Goal: Task Accomplishment & Management: Complete application form

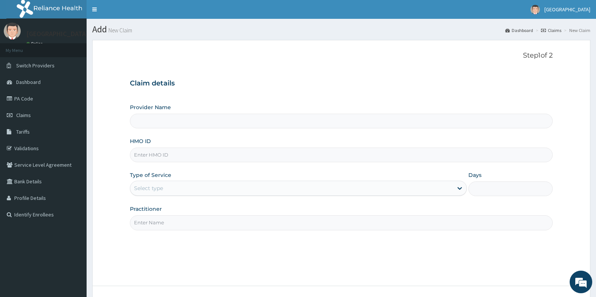
click at [165, 159] on input "HMO ID" at bounding box center [341, 155] width 423 height 15
type input "BXL/10073/A"
click at [168, 123] on input "Provider Name" at bounding box center [341, 121] width 423 height 15
drag, startPoint x: 179, startPoint y: 157, endPoint x: 125, endPoint y: 158, distance: 53.8
click at [125, 158] on form "Step 1 of 2 Claim details Provider Name HMO ID BXL/10073/A Type of Service Sele…" at bounding box center [341, 184] width 498 height 289
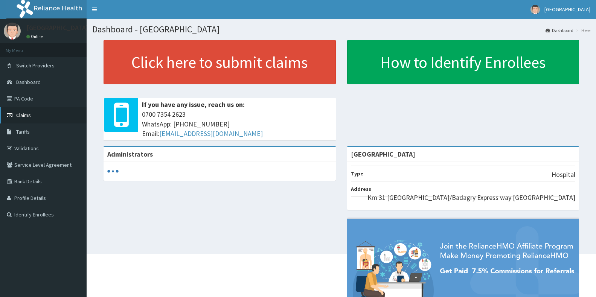
click at [35, 119] on link "Claims" at bounding box center [43, 115] width 87 height 17
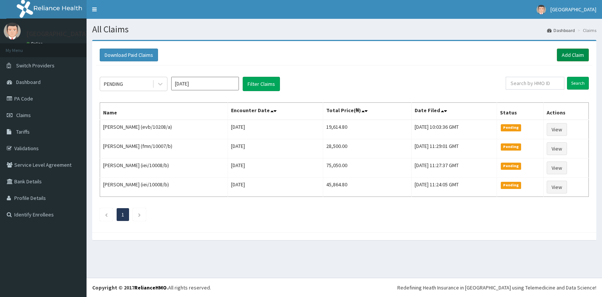
click at [570, 52] on link "Add Claim" at bounding box center [573, 55] width 32 height 13
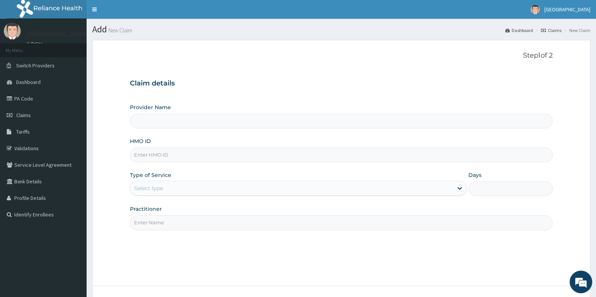
type input "[GEOGRAPHIC_DATA]"
click at [178, 123] on input "[GEOGRAPHIC_DATA]" at bounding box center [341, 121] width 423 height 15
click at [178, 158] on input "HMO ID" at bounding box center [341, 155] width 423 height 15
paste input "BXL/10073/A"
type input "BXL/10073/A"
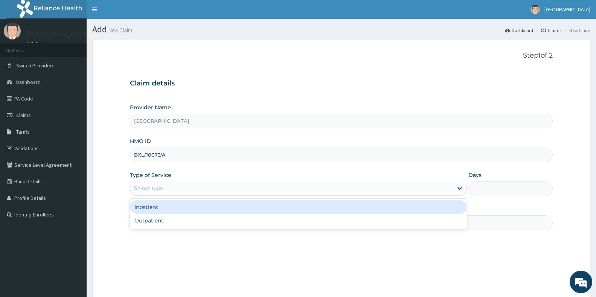
click at [241, 184] on div "Select type" at bounding box center [291, 188] width 323 height 12
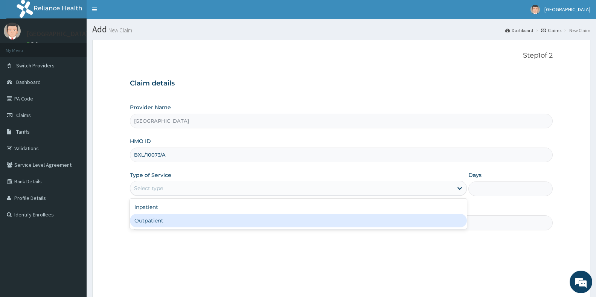
click at [192, 216] on div "Outpatient" at bounding box center [298, 221] width 337 height 14
type input "1"
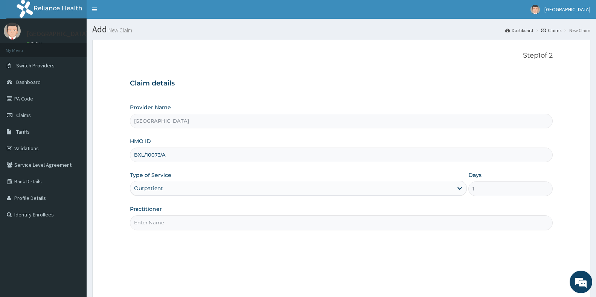
click at [174, 230] on input "Practitioner" at bounding box center [341, 222] width 423 height 15
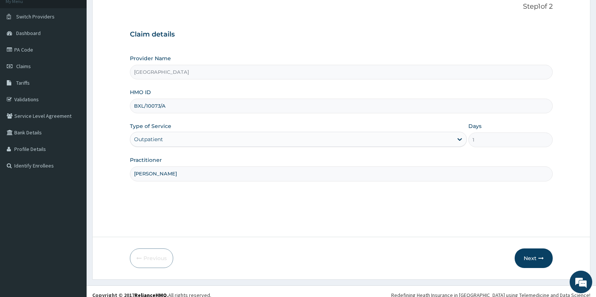
scroll to position [56, 0]
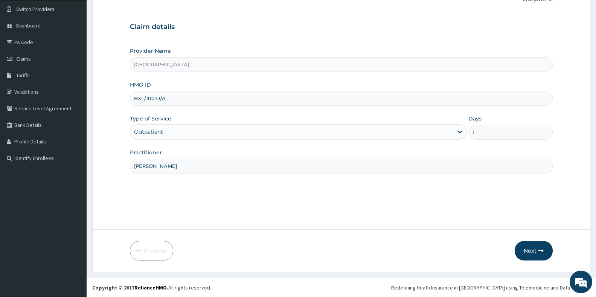
type input "Dr Itua"
click at [541, 250] on icon "button" at bounding box center [540, 250] width 5 height 5
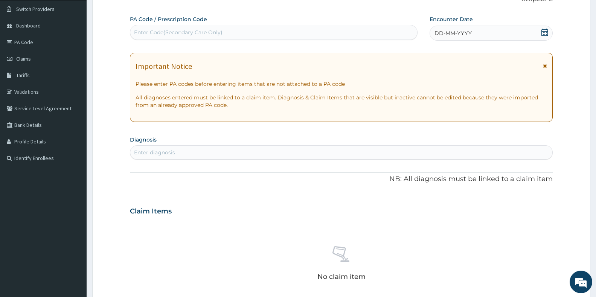
drag, startPoint x: 548, startPoint y: 32, endPoint x: 540, endPoint y: 47, distance: 17.2
click at [548, 33] on icon at bounding box center [544, 33] width 7 height 8
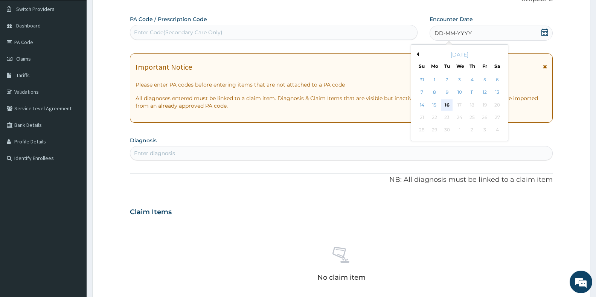
click at [447, 108] on div "16" at bounding box center [446, 104] width 11 height 11
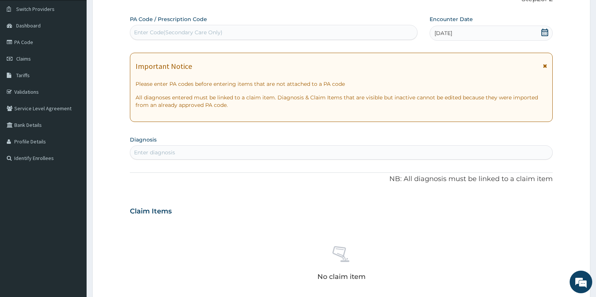
drag, startPoint x: 158, startPoint y: 155, endPoint x: 164, endPoint y: 162, distance: 8.8
click at [162, 160] on div "Enter diagnosis" at bounding box center [341, 152] width 423 height 14
type input "b"
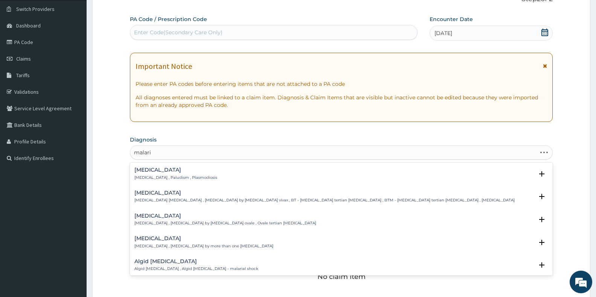
type input "malaria"
click at [150, 172] on h4 "Malaria" at bounding box center [175, 170] width 83 height 6
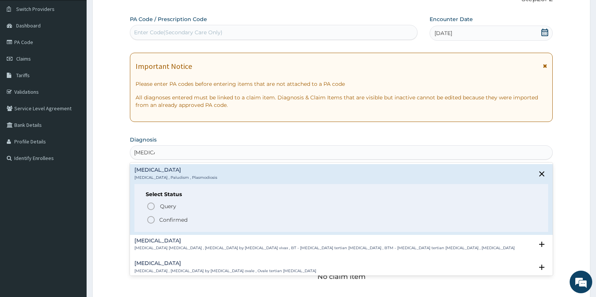
click at [152, 220] on icon "status option filled" at bounding box center [150, 219] width 9 height 9
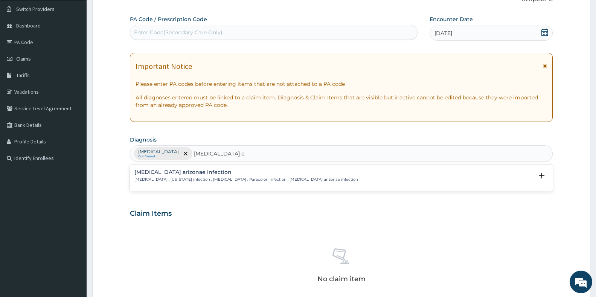
type input "salmonella enteritis"
click at [200, 176] on div "Salmonella enterica arizonae infection Arizonosis , Arizona infection , Salmone…" at bounding box center [246, 175] width 224 height 13
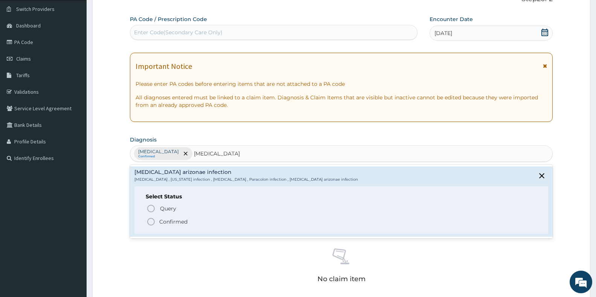
click at [152, 223] on icon "status option filled" at bounding box center [150, 221] width 9 height 9
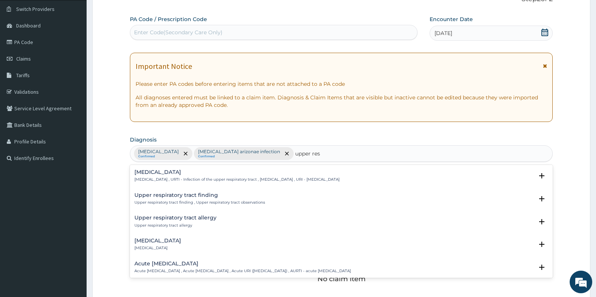
type input "upper resp"
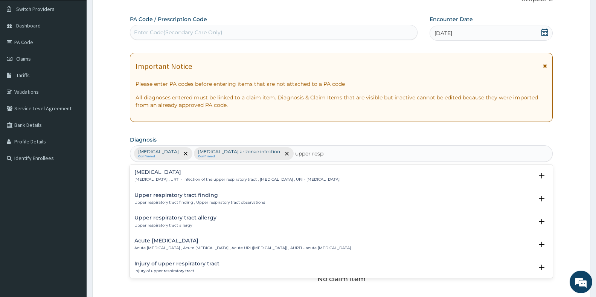
click at [175, 180] on p "Upper respiratory infection , URTI - Infection of the upper respiratory tract ,…" at bounding box center [236, 179] width 205 height 5
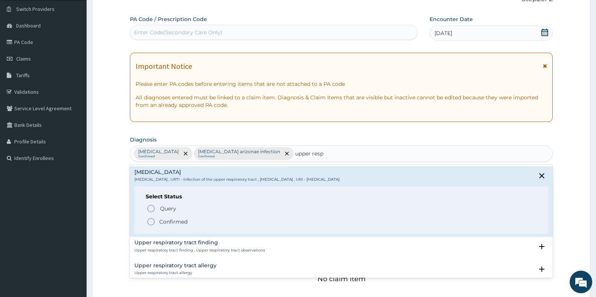
click at [151, 223] on icon "status option filled" at bounding box center [150, 221] width 9 height 9
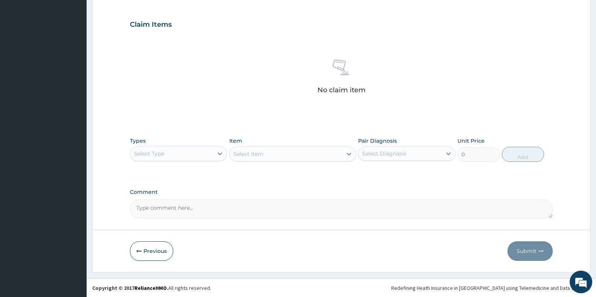
scroll to position [246, 0]
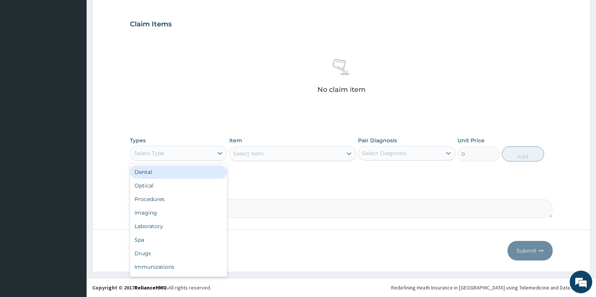
click at [204, 155] on div "Select Type" at bounding box center [171, 153] width 83 height 12
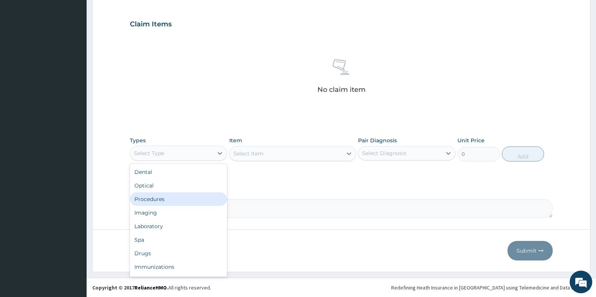
click at [155, 198] on div "Procedures" at bounding box center [178, 199] width 97 height 14
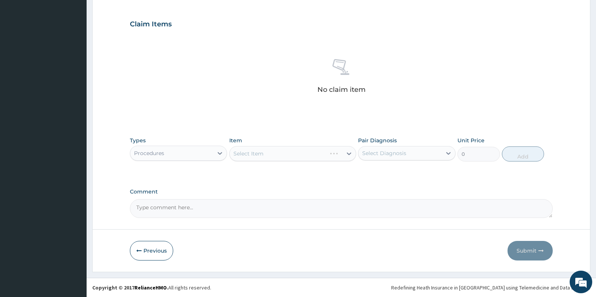
click at [305, 150] on div "Select Item" at bounding box center [292, 153] width 127 height 15
click at [308, 153] on div "Select Item" at bounding box center [292, 153] width 127 height 15
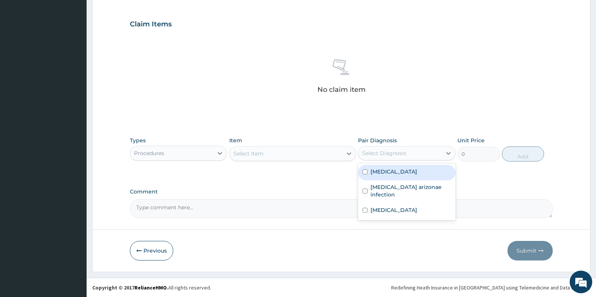
click at [409, 155] on div "Select Diagnosis" at bounding box center [399, 153] width 83 height 12
drag, startPoint x: 404, startPoint y: 171, endPoint x: 404, endPoint y: 194, distance: 22.6
click at [404, 174] on div "Malaria" at bounding box center [406, 172] width 97 height 15
checkbox input "true"
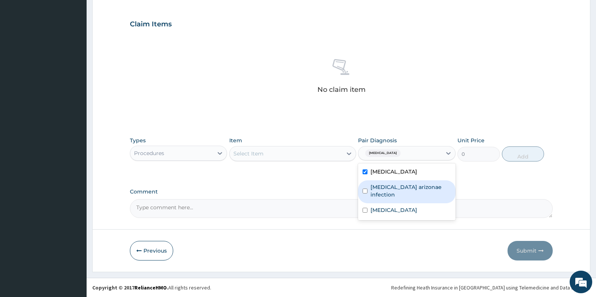
drag, startPoint x: 380, startPoint y: 189, endPoint x: 387, endPoint y: 203, distance: 15.8
click at [380, 190] on label "Salmonella enterica arizonae infection" at bounding box center [410, 190] width 80 height 15
checkbox input "true"
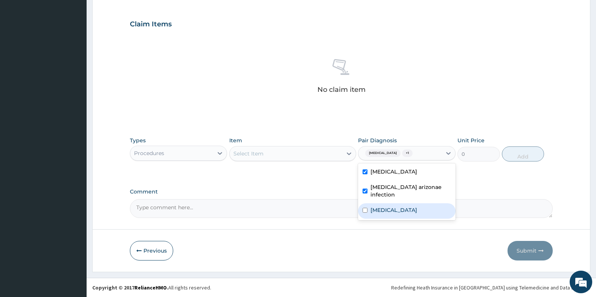
click at [388, 209] on label "Upper respiratory infection" at bounding box center [393, 210] width 47 height 8
checkbox input "true"
click at [327, 151] on div "Select Item" at bounding box center [286, 154] width 113 height 12
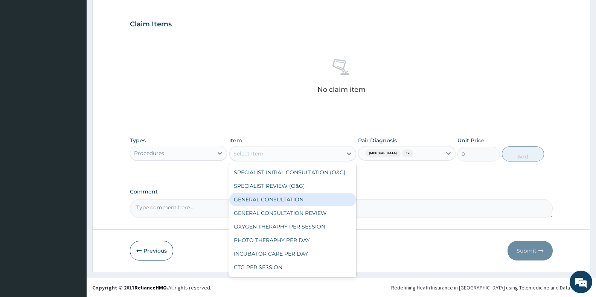
click at [296, 197] on div "GENERAL CONSULTATION" at bounding box center [292, 200] width 127 height 14
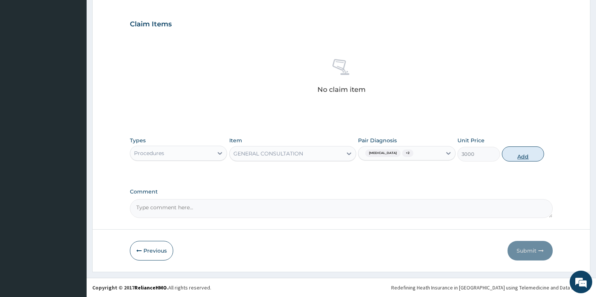
click at [516, 159] on button "Add" at bounding box center [523, 153] width 42 height 15
type input "0"
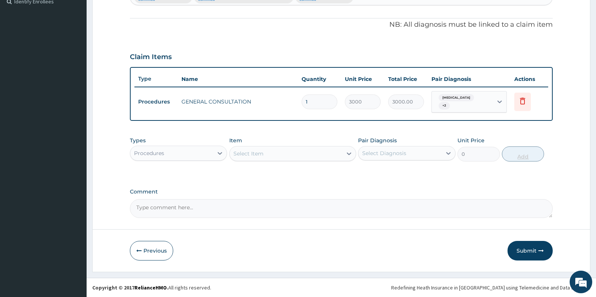
scroll to position [210, 0]
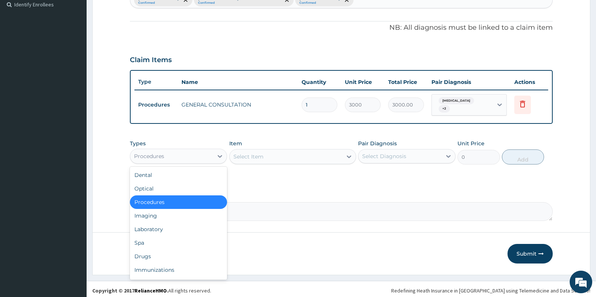
click at [186, 155] on div "Procedures" at bounding box center [171, 156] width 83 height 12
click at [174, 228] on div "Laboratory" at bounding box center [178, 230] width 97 height 14
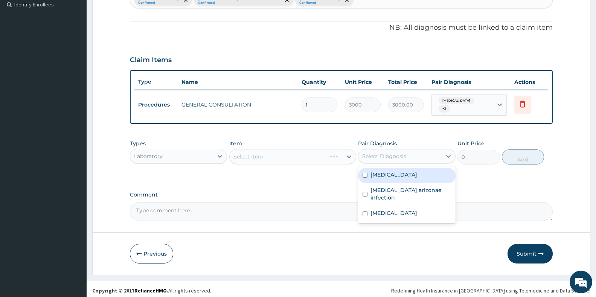
drag, startPoint x: 404, startPoint y: 157, endPoint x: 407, endPoint y: 161, distance: 5.1
click at [404, 157] on div "Select Diagnosis" at bounding box center [399, 156] width 83 height 12
click at [405, 171] on div "Malaria" at bounding box center [406, 175] width 97 height 15
checkbox input "true"
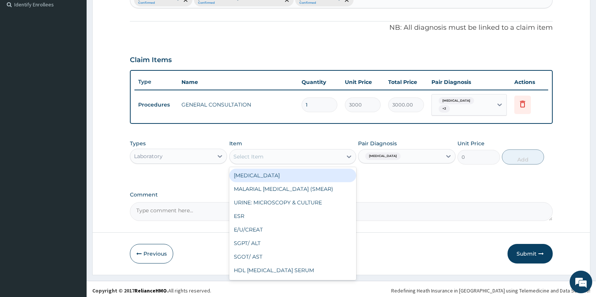
drag, startPoint x: 280, startPoint y: 154, endPoint x: 274, endPoint y: 159, distance: 8.1
click at [281, 154] on div "Select Item" at bounding box center [286, 157] width 113 height 12
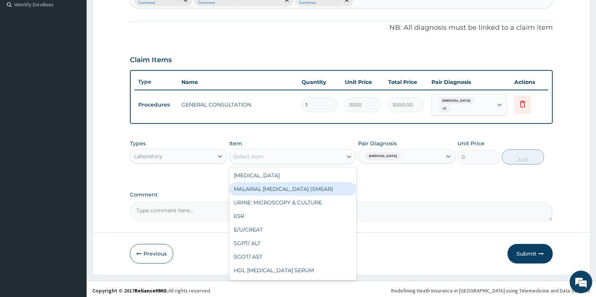
click at [258, 186] on div "MALARIAL PARASITE (SMEAR)" at bounding box center [292, 189] width 127 height 14
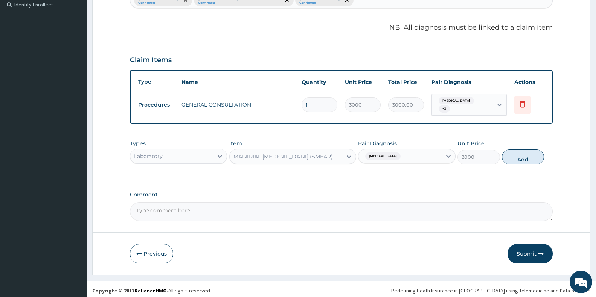
click at [529, 160] on button "Add" at bounding box center [523, 156] width 42 height 15
type input "0"
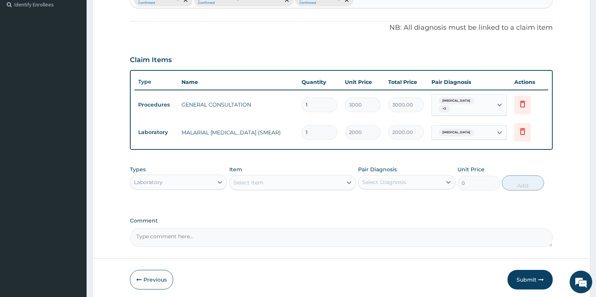
click at [409, 186] on div "Pair Diagnosis Select Diagnosis" at bounding box center [406, 178] width 97 height 25
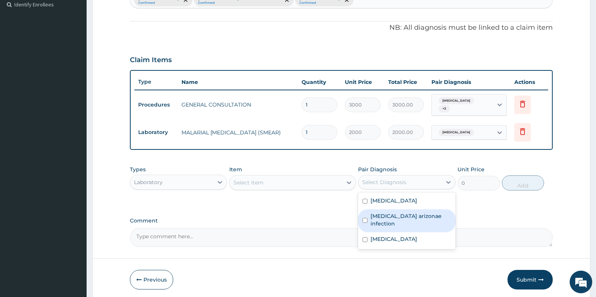
drag, startPoint x: 408, startPoint y: 218, endPoint x: 348, endPoint y: 194, distance: 65.2
click at [402, 215] on label "Salmonella enterica arizonae infection" at bounding box center [410, 219] width 80 height 15
checkbox input "true"
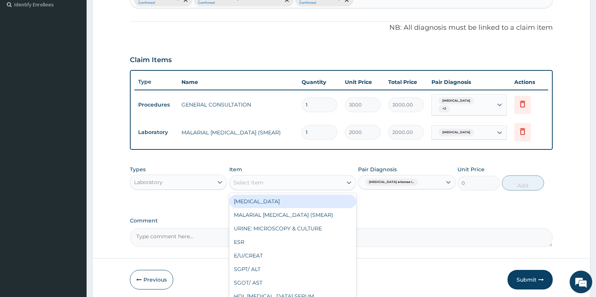
drag, startPoint x: 313, startPoint y: 178, endPoint x: 270, endPoint y: 186, distance: 43.6
click at [311, 180] on div "Select Item" at bounding box center [286, 183] width 113 height 12
click at [266, 200] on div "FULL BLOOD COUNT" at bounding box center [292, 202] width 127 height 14
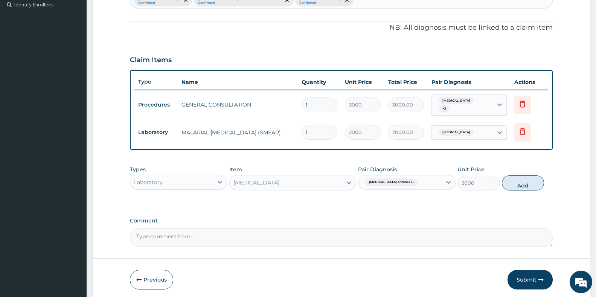
click at [529, 181] on button "Add" at bounding box center [523, 182] width 42 height 15
type input "0"
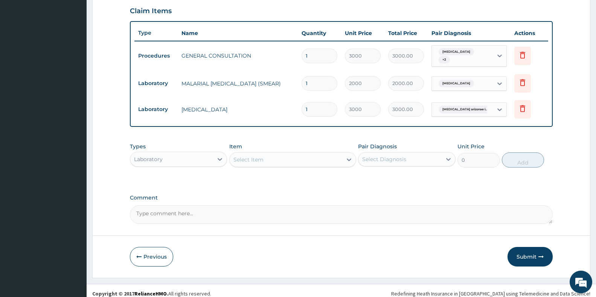
scroll to position [262, 0]
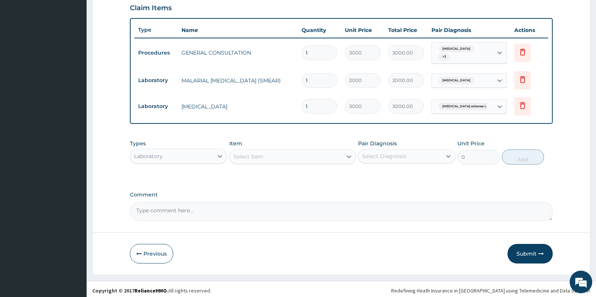
click at [212, 160] on div "Laboratory" at bounding box center [178, 156] width 97 height 15
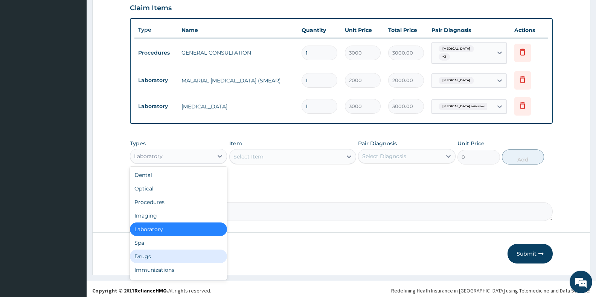
click at [145, 251] on div "Drugs" at bounding box center [178, 257] width 97 height 14
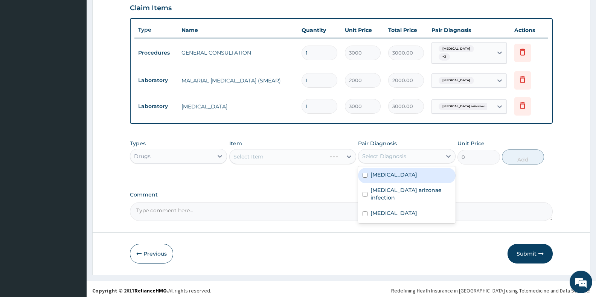
click at [392, 154] on div "Select Diagnosis" at bounding box center [384, 156] width 44 height 8
click at [386, 172] on label "Malaria" at bounding box center [393, 175] width 47 height 8
checkbox input "true"
click at [320, 156] on div "Select Item" at bounding box center [292, 156] width 127 height 15
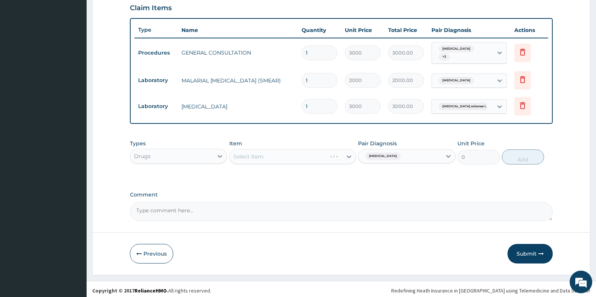
click at [291, 160] on div "Select Item" at bounding box center [292, 156] width 127 height 15
click at [325, 153] on div "Select Item" at bounding box center [286, 157] width 113 height 12
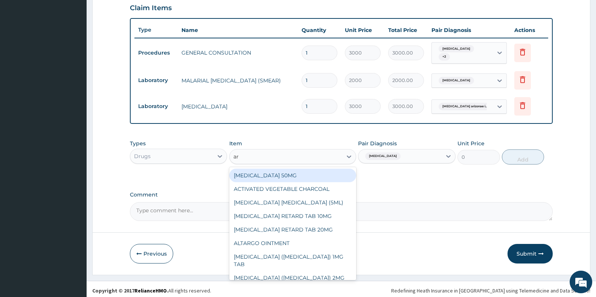
type input "art"
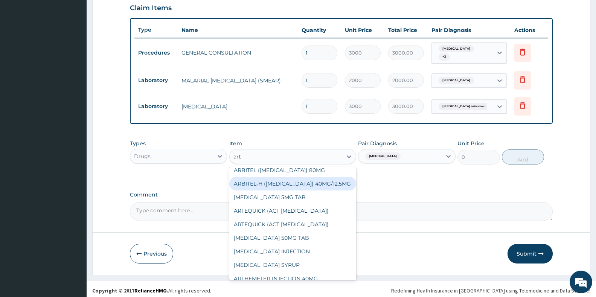
scroll to position [151, 0]
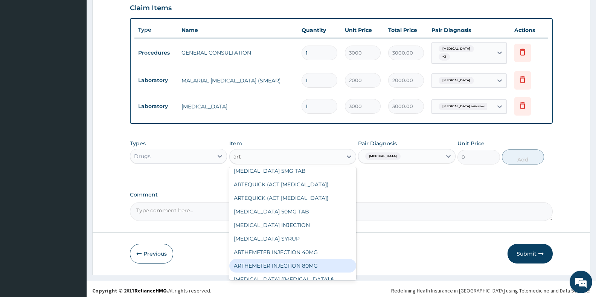
click at [313, 259] on div "ARTHEMETER INJECTION 80MG" at bounding box center [292, 266] width 127 height 14
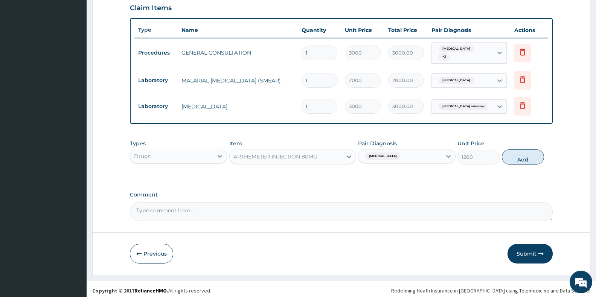
click at [529, 156] on button "Add" at bounding box center [523, 156] width 42 height 15
type input "0"
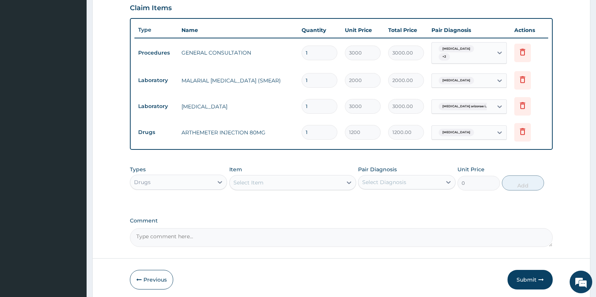
click at [281, 177] on div "Select Item" at bounding box center [286, 183] width 113 height 12
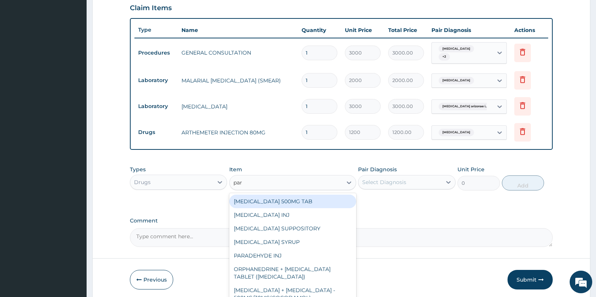
type input "para"
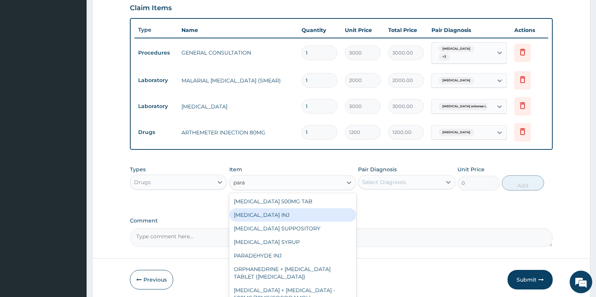
drag, startPoint x: 295, startPoint y: 213, endPoint x: 380, endPoint y: 201, distance: 85.6
click at [297, 213] on div "PARACETAMOL INJ" at bounding box center [292, 215] width 127 height 14
type input "500"
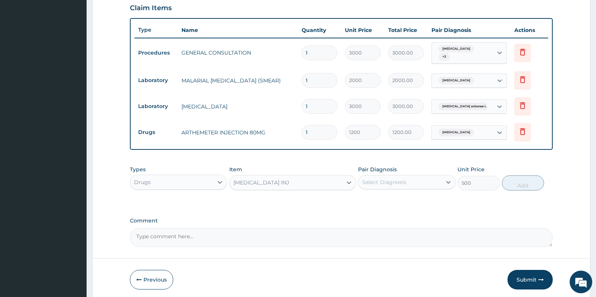
click at [385, 187] on div "Pair Diagnosis Select Diagnosis" at bounding box center [406, 178] width 97 height 25
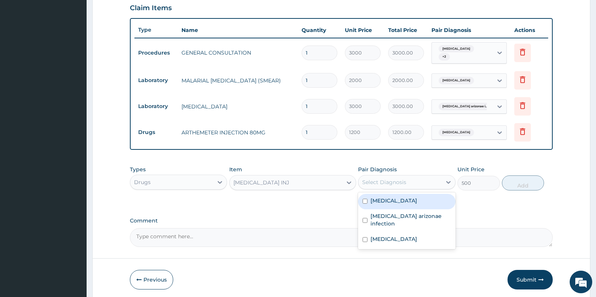
drag, startPoint x: 388, startPoint y: 181, endPoint x: 393, endPoint y: 193, distance: 12.8
click at [390, 187] on div "Pair Diagnosis option Malaria, selected. option Malaria focused, 1 of 3. 3 resu…" at bounding box center [406, 178] width 97 height 25
drag, startPoint x: 394, startPoint y: 193, endPoint x: 429, endPoint y: 193, distance: 35.4
click at [396, 195] on div "Malaria" at bounding box center [406, 201] width 97 height 15
checkbox input "true"
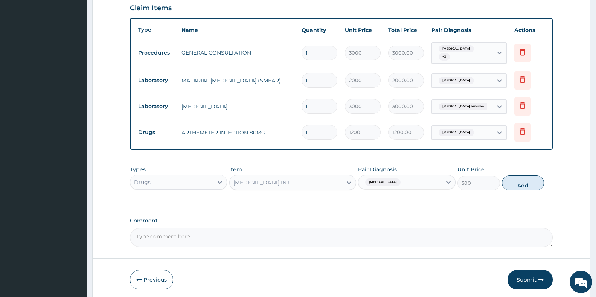
drag, startPoint x: 535, startPoint y: 177, endPoint x: 508, endPoint y: 178, distance: 27.2
click at [535, 177] on button "Add" at bounding box center [523, 182] width 42 height 15
type input "0"
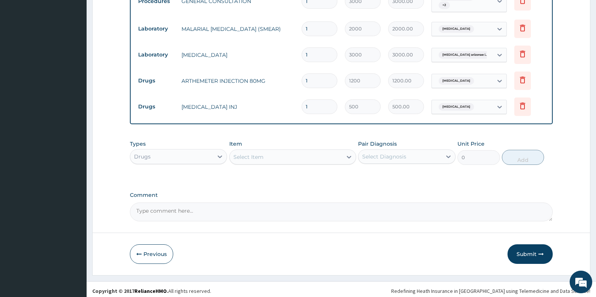
scroll to position [314, 0]
click at [254, 156] on div "Select Item" at bounding box center [248, 157] width 30 height 8
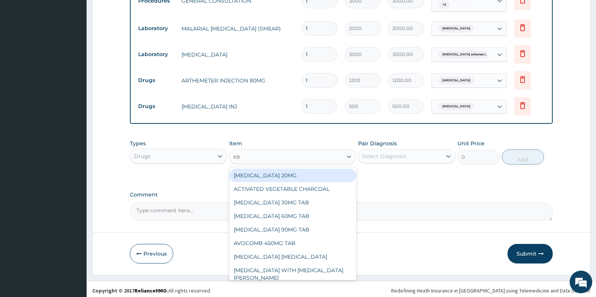
type input "coa"
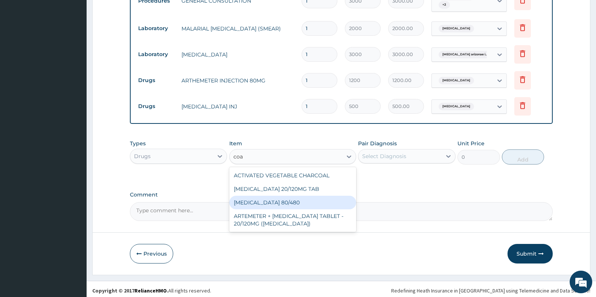
click at [276, 202] on div "COARTEM 80/480" at bounding box center [292, 203] width 127 height 14
type input "300"
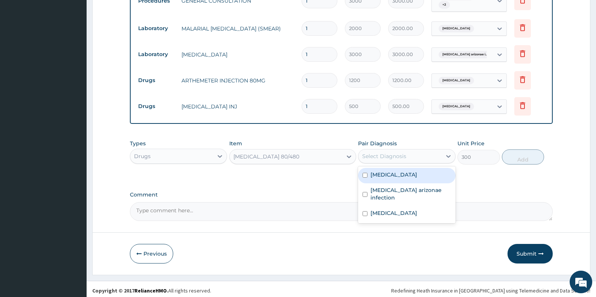
click at [407, 151] on div "Select Diagnosis" at bounding box center [399, 156] width 83 height 12
click at [396, 172] on div "Malaria" at bounding box center [406, 175] width 97 height 15
checkbox input "true"
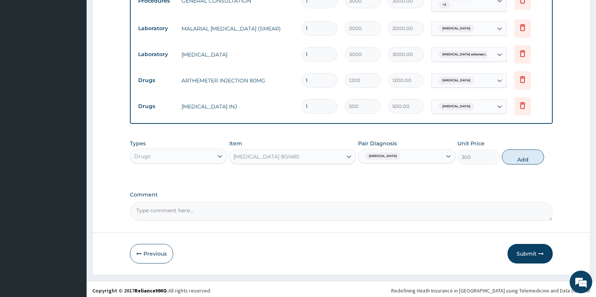
drag, startPoint x: 532, startPoint y: 153, endPoint x: 366, endPoint y: 148, distance: 165.8
click at [526, 153] on button "Add" at bounding box center [523, 156] width 42 height 15
type input "0"
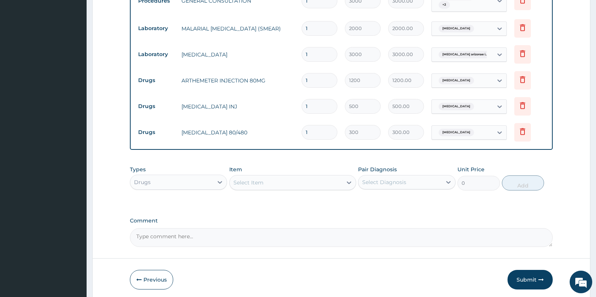
type input "0.00"
type input "6"
type input "1800.00"
type input "6"
click at [251, 183] on div "Select Item" at bounding box center [286, 183] width 113 height 12
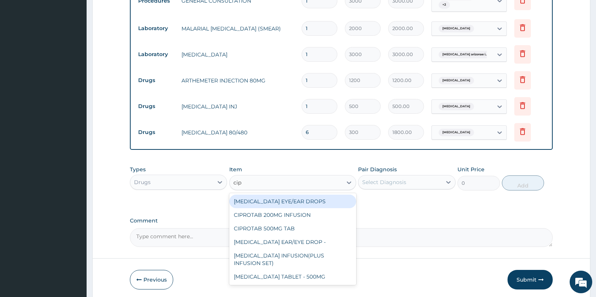
type input "cipr"
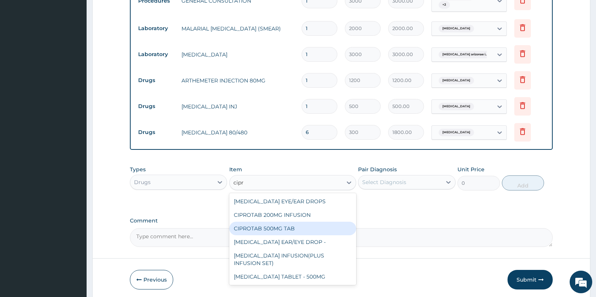
drag, startPoint x: 296, startPoint y: 226, endPoint x: 314, endPoint y: 215, distance: 21.2
click at [297, 226] on div "CIPROTAB 500MG TAB" at bounding box center [292, 229] width 127 height 14
type input "3000"
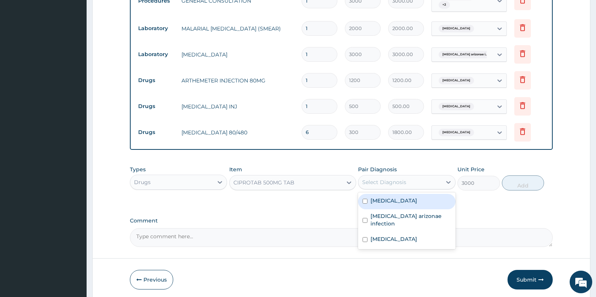
click at [403, 183] on div "Select Diagnosis" at bounding box center [384, 182] width 44 height 8
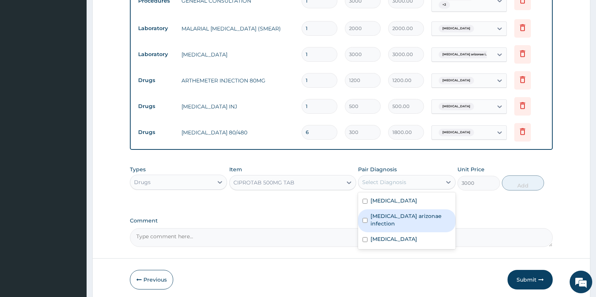
click at [396, 215] on label "Salmonella enterica arizonae infection" at bounding box center [410, 219] width 80 height 15
checkbox input "true"
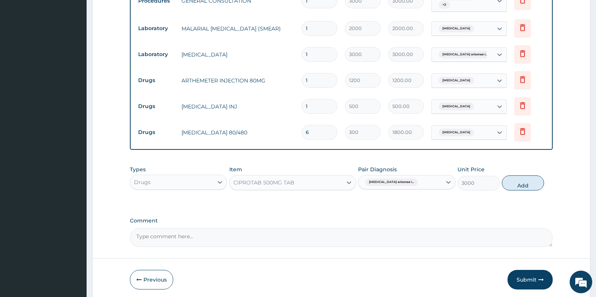
drag, startPoint x: 517, startPoint y: 184, endPoint x: 499, endPoint y: 186, distance: 17.4
click at [513, 184] on button "Add" at bounding box center [523, 182] width 42 height 15
type input "0"
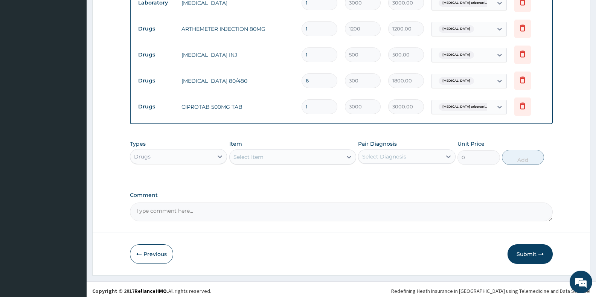
scroll to position [366, 0]
click at [250, 153] on div "Select Item" at bounding box center [248, 157] width 30 height 8
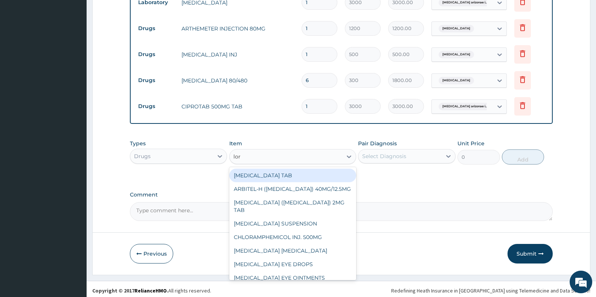
type input "lora"
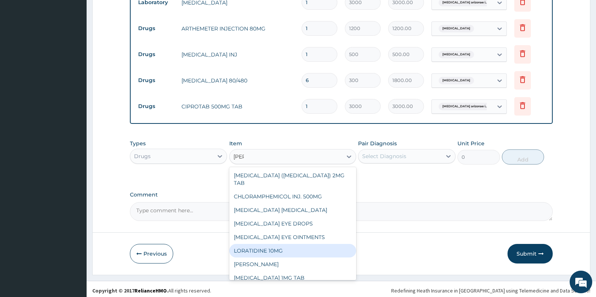
drag, startPoint x: 284, startPoint y: 245, endPoint x: 309, endPoint y: 225, distance: 32.4
click at [285, 244] on div "LORATIDINE 10MG" at bounding box center [292, 251] width 127 height 14
type input "50"
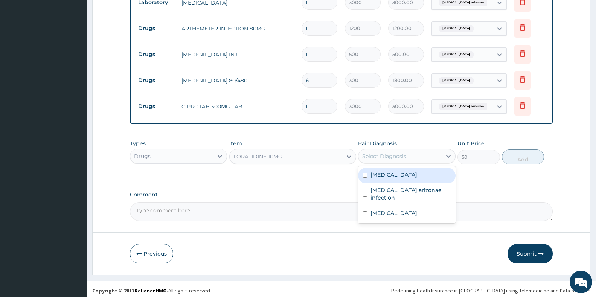
click at [393, 153] on div "Select Diagnosis" at bounding box center [384, 156] width 44 height 8
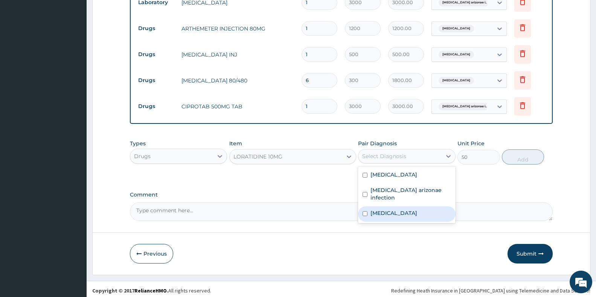
click at [378, 209] on label "Upper respiratory infection" at bounding box center [393, 213] width 47 height 8
checkbox input "true"
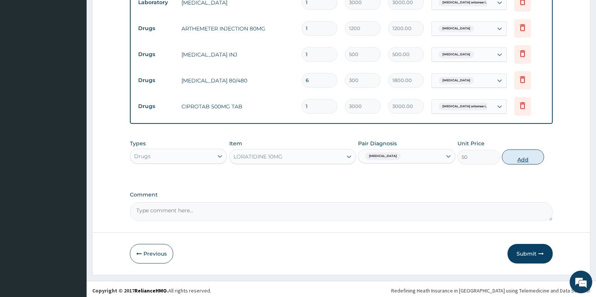
click at [530, 152] on button "Add" at bounding box center [523, 156] width 42 height 15
type input "0"
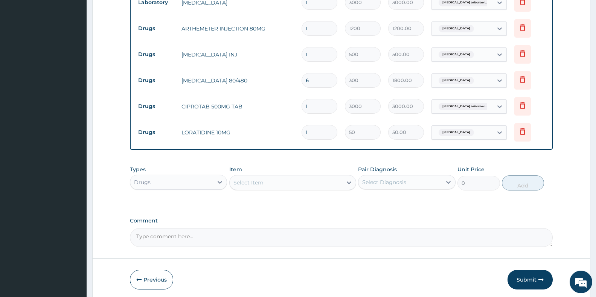
type input "10"
type input "500.00"
type input "10"
click at [267, 180] on div "Select Item" at bounding box center [286, 183] width 113 height 12
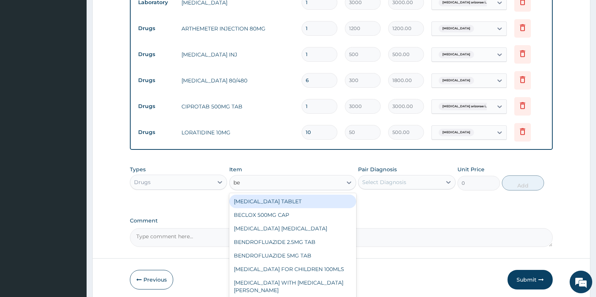
type input "ben"
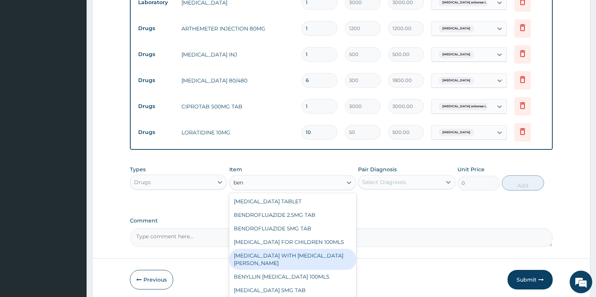
drag, startPoint x: 327, startPoint y: 251, endPoint x: 346, endPoint y: 227, distance: 30.5
click at [327, 250] on div "BENYLIN WITH CODEINE COUGH SYR" at bounding box center [292, 259] width 127 height 21
type input "1300"
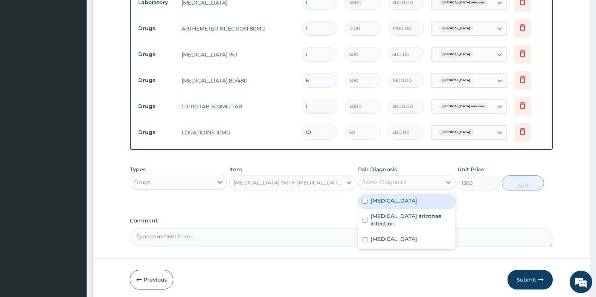
drag, startPoint x: 400, startPoint y: 184, endPoint x: 385, endPoint y: 216, distance: 34.7
click at [399, 185] on div "Select Diagnosis" at bounding box center [399, 182] width 83 height 12
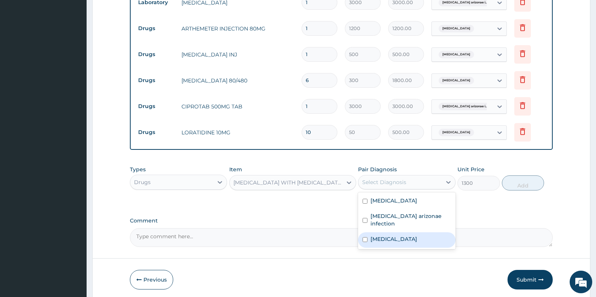
drag, startPoint x: 380, startPoint y: 236, endPoint x: 418, endPoint y: 222, distance: 41.1
click at [381, 236] on label "Upper respiratory infection" at bounding box center [393, 239] width 47 height 8
checkbox input "true"
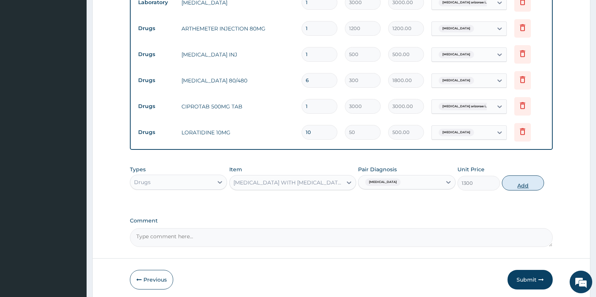
click at [535, 183] on button "Add" at bounding box center [523, 182] width 42 height 15
type input "0"
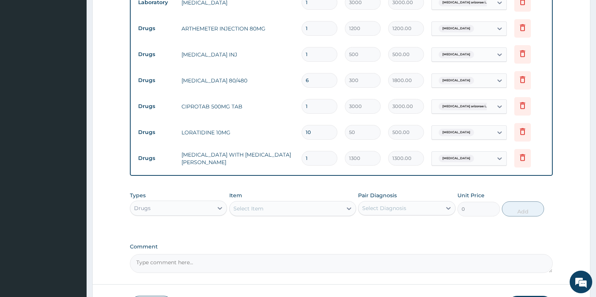
type input "0"
type input "0.00"
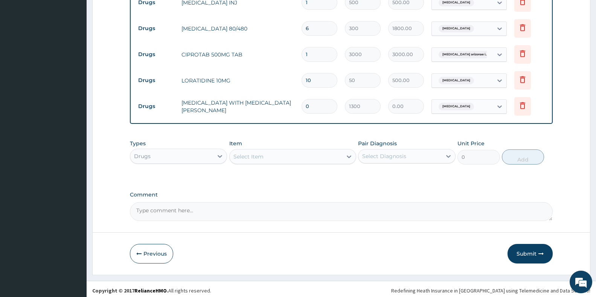
type input "0"
click at [258, 151] on div "Select Item" at bounding box center [286, 157] width 113 height 12
click at [314, 99] on input "0" at bounding box center [320, 106] width 36 height 15
type input "1"
type input "1300.00"
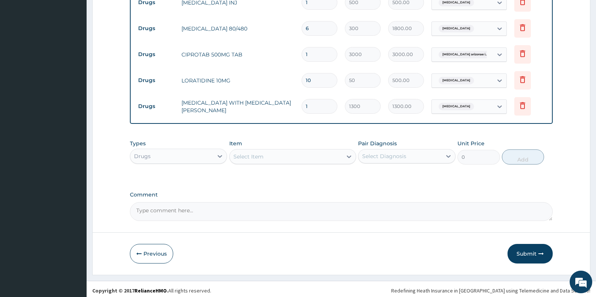
type input "1"
click at [255, 154] on div "Select Item" at bounding box center [248, 157] width 30 height 8
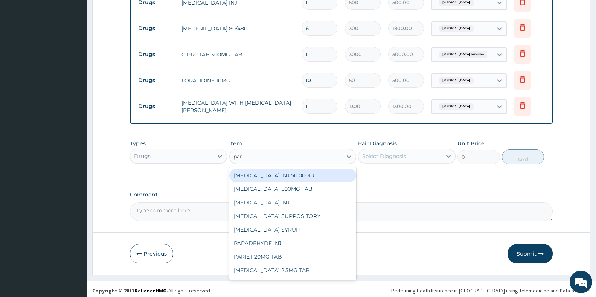
type input "para"
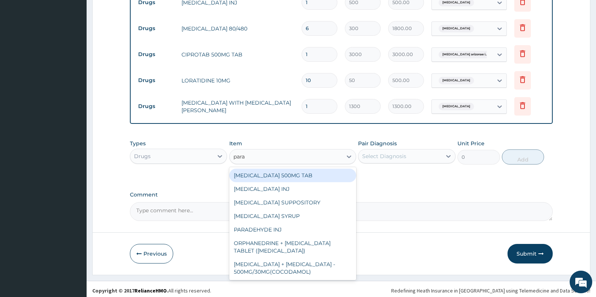
drag, startPoint x: 278, startPoint y: 171, endPoint x: 306, endPoint y: 166, distance: 28.7
click at [279, 171] on div "PARACETAMOL 500MG TAB" at bounding box center [292, 176] width 127 height 14
type input "20"
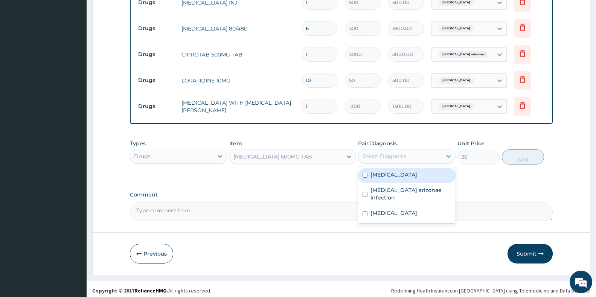
click at [401, 152] on div "Select Diagnosis" at bounding box center [384, 156] width 44 height 8
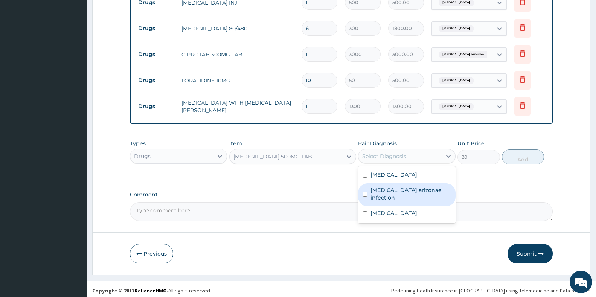
drag, startPoint x: 384, startPoint y: 187, endPoint x: 384, endPoint y: 193, distance: 6.0
click at [384, 187] on label "Salmonella enterica arizonae infection" at bounding box center [410, 193] width 80 height 15
checkbox input "true"
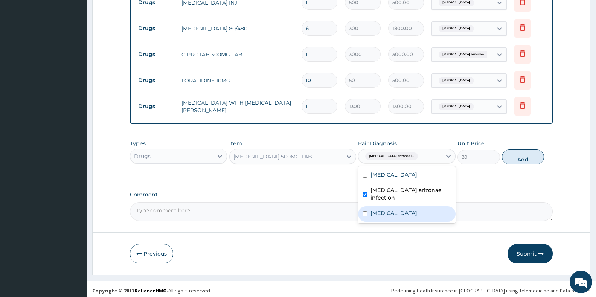
click at [395, 210] on label "Upper respiratory infection" at bounding box center [393, 213] width 47 height 8
checkbox input "true"
click at [523, 150] on button "Add" at bounding box center [523, 156] width 42 height 15
type input "0"
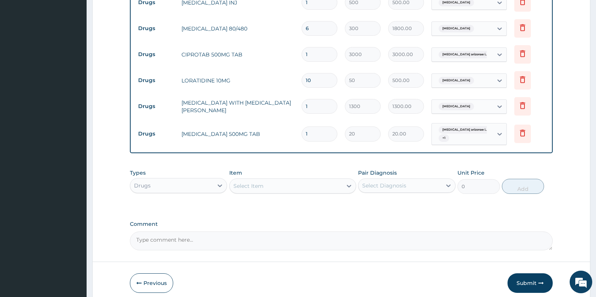
type input "18"
type input "360.00"
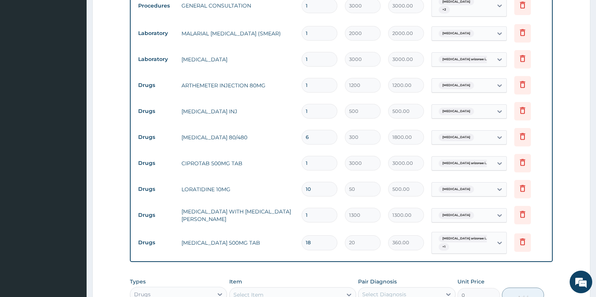
scroll to position [447, 0]
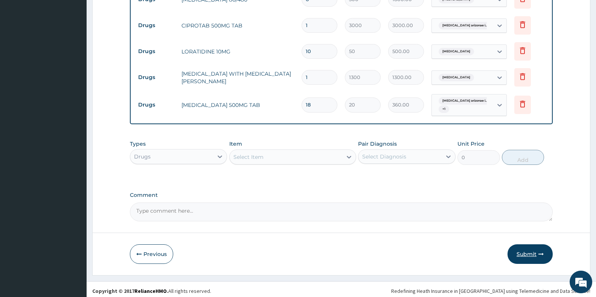
type input "18"
click at [529, 244] on button "Submit" at bounding box center [530, 254] width 45 height 20
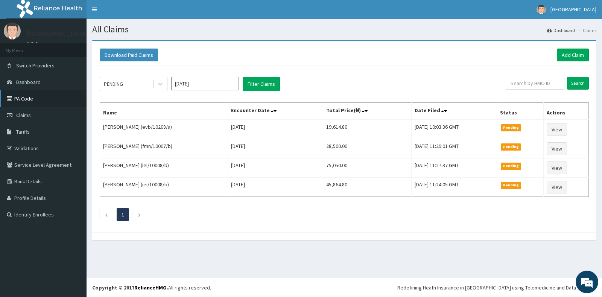
click at [36, 97] on link "PA Code" at bounding box center [43, 98] width 87 height 17
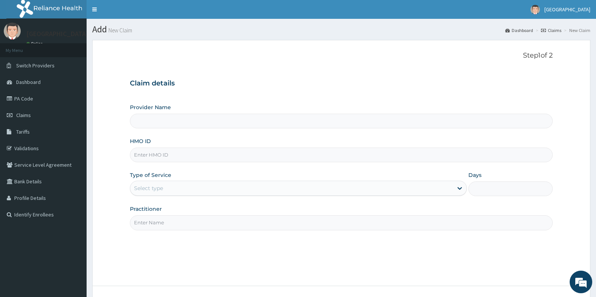
type input "[GEOGRAPHIC_DATA]"
click at [179, 160] on input "HMO ID" at bounding box center [341, 155] width 423 height 15
paste input "bxl/10240/a"
type input "BXL/10240/A"
click at [181, 187] on div "Select type" at bounding box center [291, 188] width 323 height 12
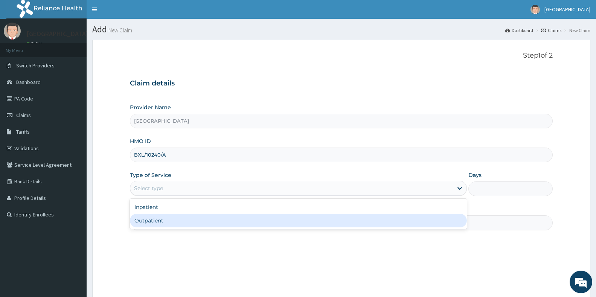
click at [164, 222] on div "Outpatient" at bounding box center [298, 221] width 337 height 14
type input "1"
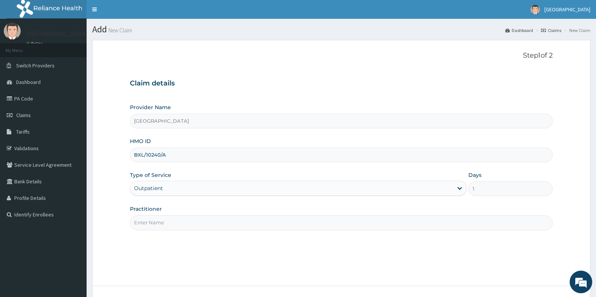
click at [167, 229] on input "Practitioner" at bounding box center [341, 222] width 423 height 15
type input "Dr Emmanuel"
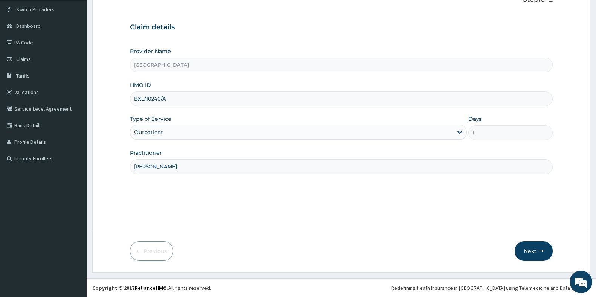
scroll to position [56, 0]
click at [539, 246] on button "Next" at bounding box center [534, 251] width 38 height 20
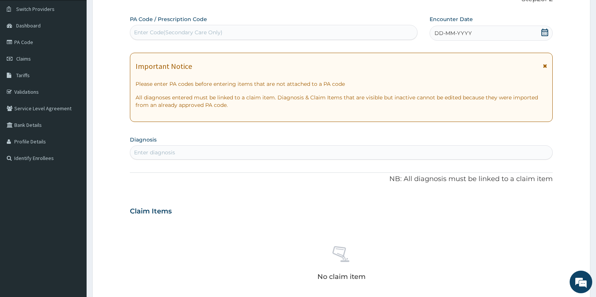
click at [267, 31] on div "Enter Code(Secondary Care Only)" at bounding box center [273, 32] width 287 height 12
paste input "PA/80AEB3"
type input "PA/80AEB3"
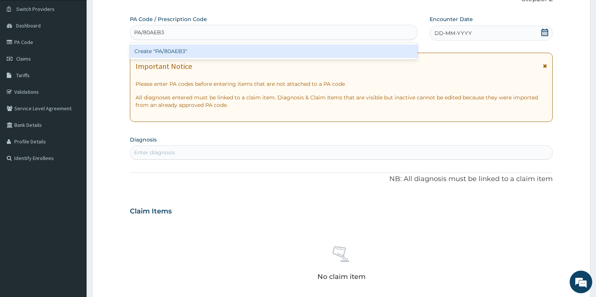
click at [269, 53] on div "Create "PA/80AEB3"" at bounding box center [274, 51] width 288 height 14
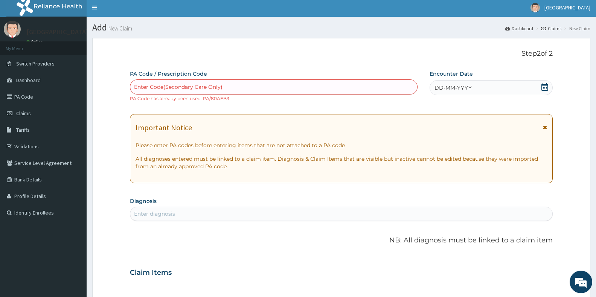
scroll to position [0, 0]
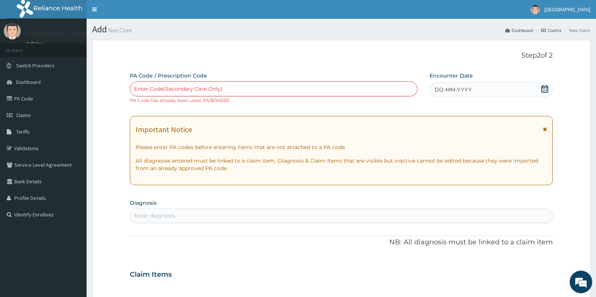
click at [545, 85] on icon at bounding box center [545, 89] width 8 height 8
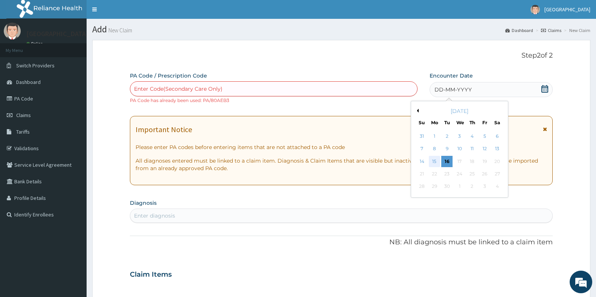
click at [435, 163] on div "15" at bounding box center [434, 161] width 11 height 11
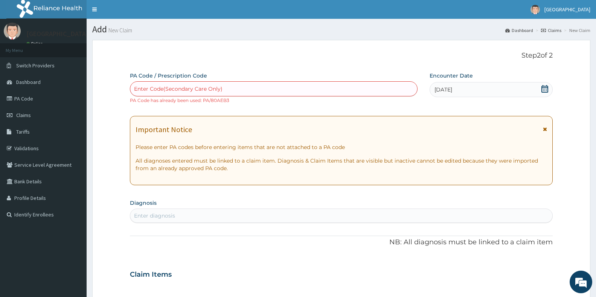
click at [194, 215] on div "Enter diagnosis" at bounding box center [341, 216] width 422 height 12
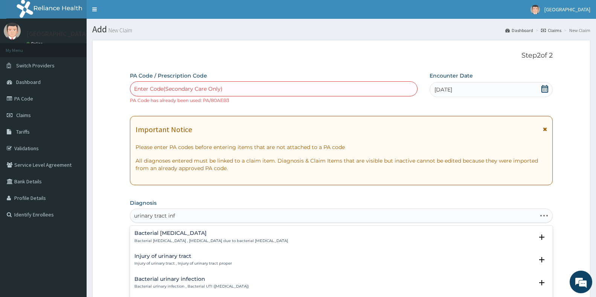
type input "urinary tract infe"
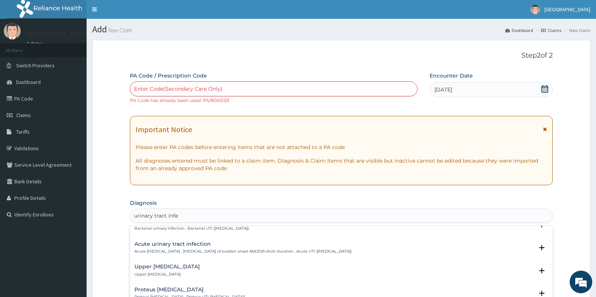
scroll to position [38, 0]
click at [195, 247] on p "Acute urinary tract infection , Urinary tract infection of sudden onset AND/OR …" at bounding box center [242, 248] width 217 height 5
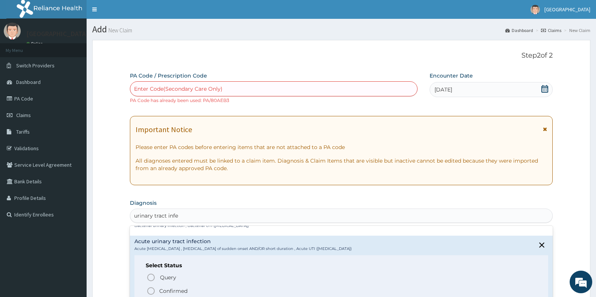
click at [150, 291] on icon "status option filled" at bounding box center [150, 291] width 9 height 9
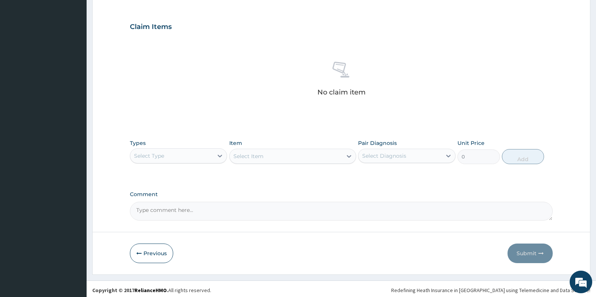
scroll to position [253, 0]
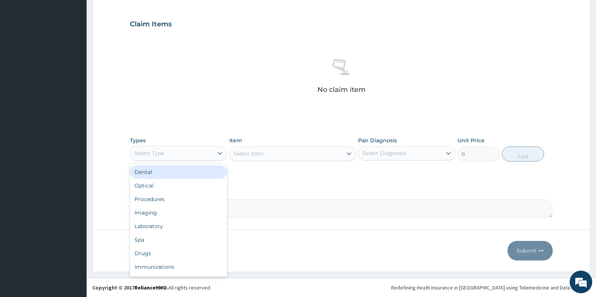
click at [149, 151] on div "Select Type" at bounding box center [149, 153] width 30 height 8
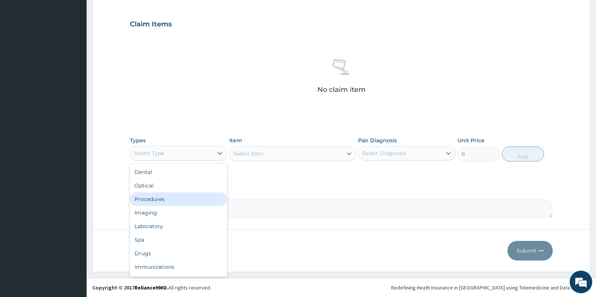
click at [163, 199] on div "Procedures" at bounding box center [178, 199] width 97 height 14
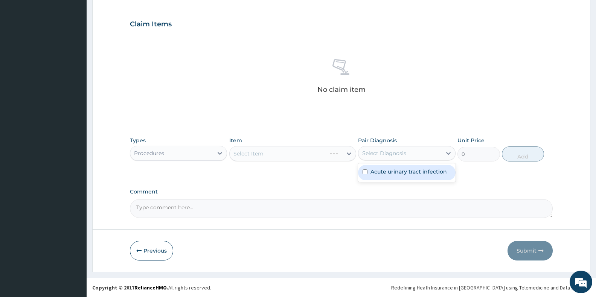
click at [410, 151] on div "Select Diagnosis" at bounding box center [399, 153] width 83 height 12
click at [401, 169] on label "Acute urinary tract infection" at bounding box center [408, 172] width 76 height 8
checkbox input "true"
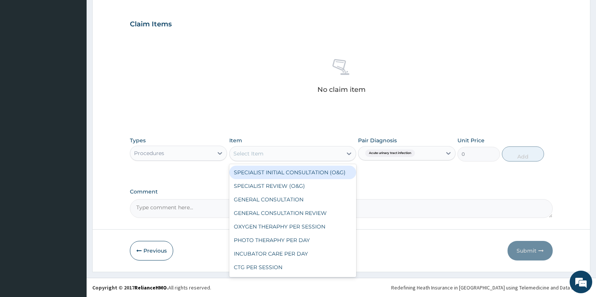
click at [305, 156] on div "Select Item" at bounding box center [286, 154] width 113 height 12
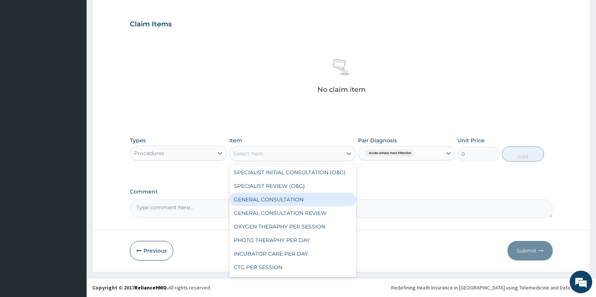
click at [282, 200] on div "GENERAL CONSULTATION" at bounding box center [292, 200] width 127 height 14
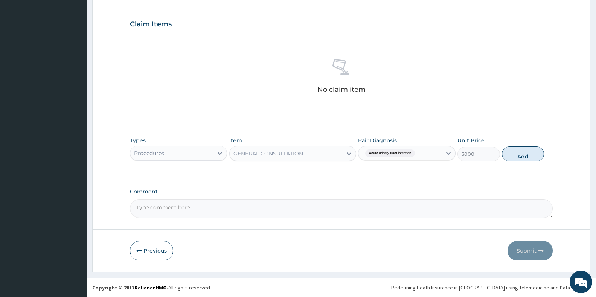
click at [512, 154] on button "Add" at bounding box center [523, 153] width 42 height 15
type input "0"
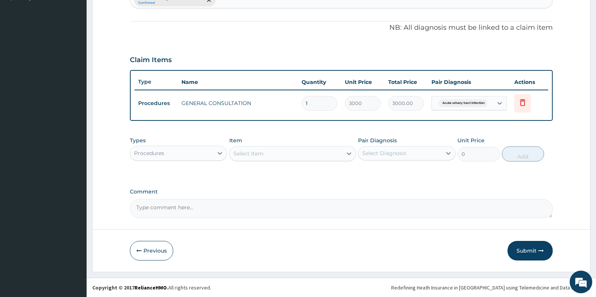
scroll to position [217, 0]
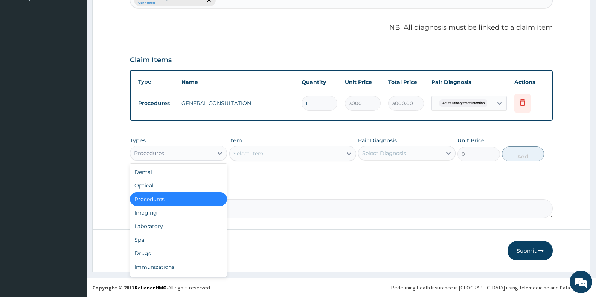
click at [179, 153] on div "Procedures" at bounding box center [171, 153] width 83 height 12
click at [149, 253] on div "Drugs" at bounding box center [178, 254] width 97 height 14
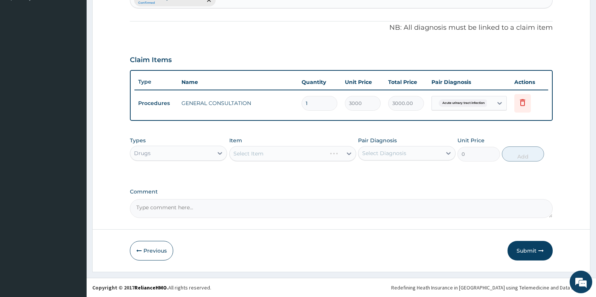
click at [398, 154] on div "Select Diagnosis" at bounding box center [384, 153] width 44 height 8
drag, startPoint x: 393, startPoint y: 173, endPoint x: 356, endPoint y: 176, distance: 37.8
click at [393, 173] on label "Acute urinary tract infection" at bounding box center [408, 172] width 76 height 8
checkbox input "true"
click at [284, 155] on div "Select Item" at bounding box center [292, 153] width 127 height 15
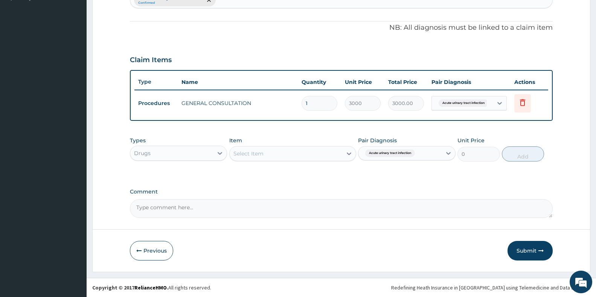
click at [322, 153] on div "Select Item" at bounding box center [286, 154] width 113 height 12
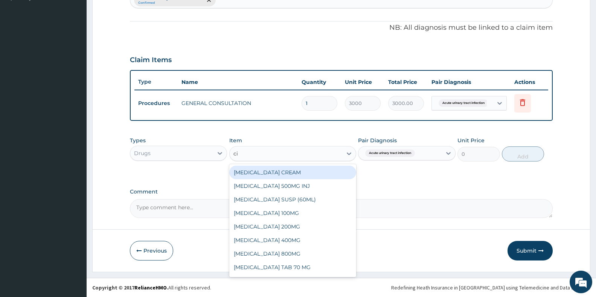
type input "cip"
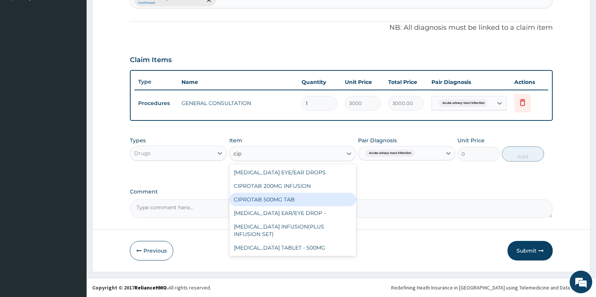
click at [274, 197] on div "CIPROTAB 500MG TAB" at bounding box center [292, 200] width 127 height 14
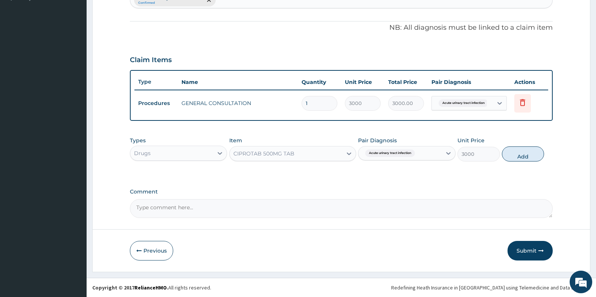
drag, startPoint x: 525, startPoint y: 158, endPoint x: 520, endPoint y: 159, distance: 5.7
click at [524, 158] on button "Add" at bounding box center [523, 153] width 42 height 15
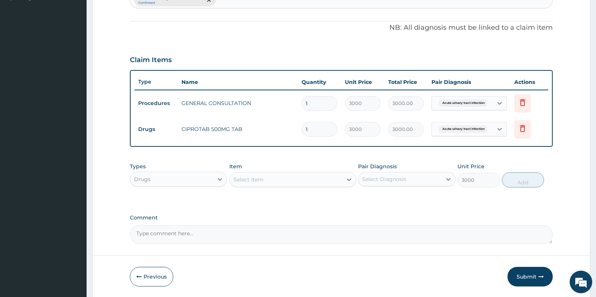
type input "0"
click at [302, 180] on div "Select Item" at bounding box center [286, 180] width 113 height 12
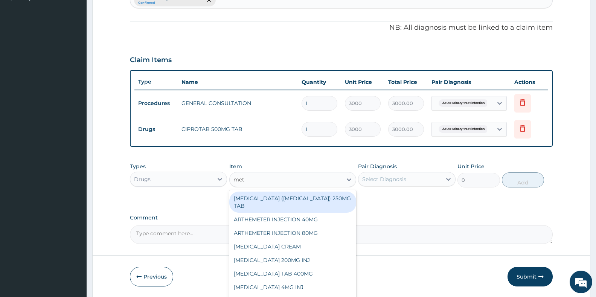
type input "metr"
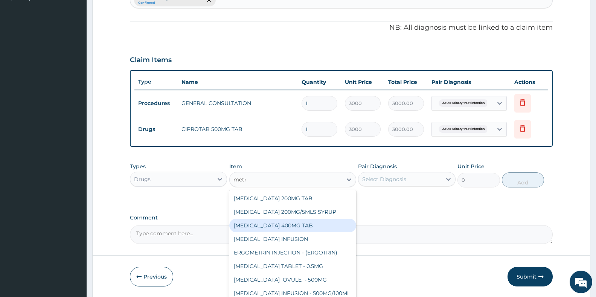
click at [318, 229] on div "METRONIDAZOLE 400MG TAB" at bounding box center [292, 226] width 127 height 14
type input "60"
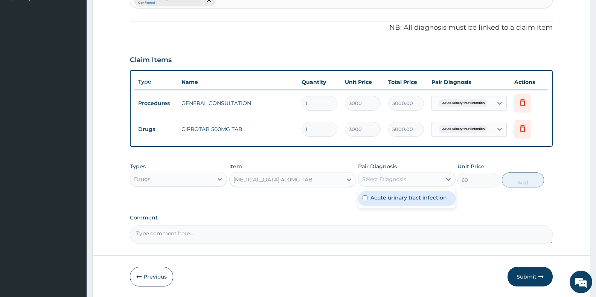
drag, startPoint x: 408, startPoint y: 180, endPoint x: 403, endPoint y: 192, distance: 13.0
click at [407, 180] on div "Select Diagnosis" at bounding box center [399, 179] width 83 height 12
click at [397, 200] on label "Acute urinary tract infection" at bounding box center [408, 198] width 76 height 8
checkbox input "true"
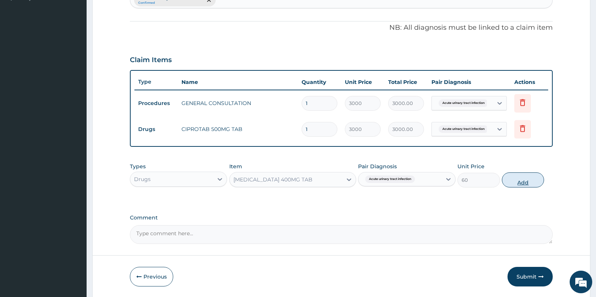
click at [530, 176] on button "Add" at bounding box center [523, 179] width 42 height 15
type input "0"
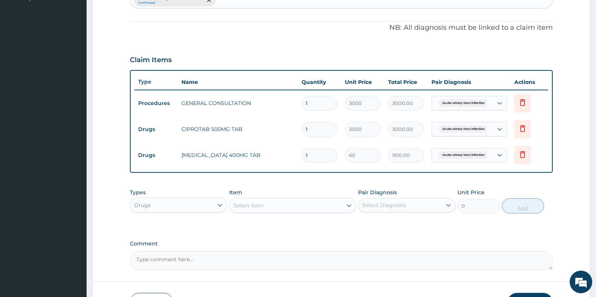
type input "15"
type input "900.00"
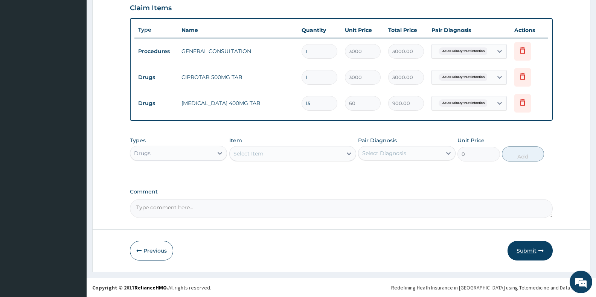
type input "15"
click at [536, 253] on button "Submit" at bounding box center [530, 251] width 45 height 20
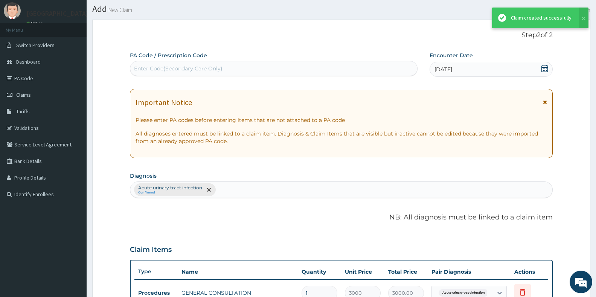
scroll to position [262, 0]
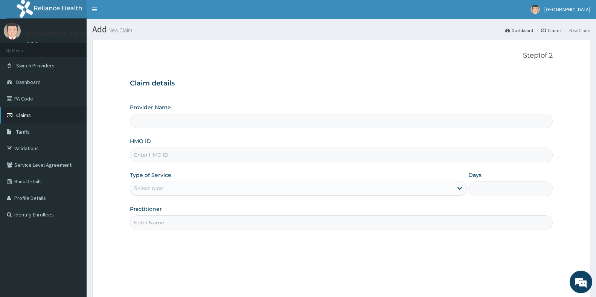
click at [34, 115] on link "Claims" at bounding box center [43, 115] width 87 height 17
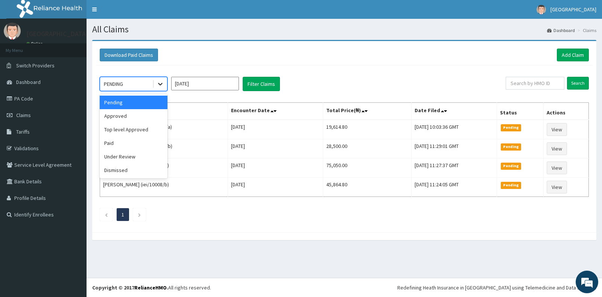
click at [163, 88] on icon at bounding box center [161, 84] width 8 height 8
click at [131, 112] on div "Approved" at bounding box center [134, 116] width 68 height 14
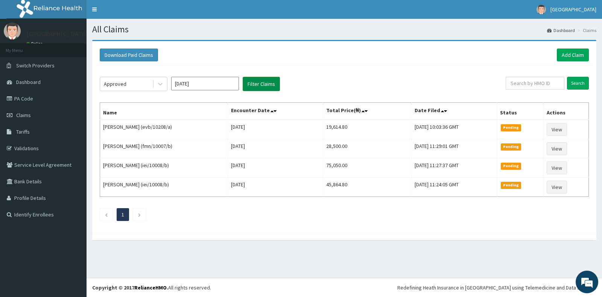
click at [260, 89] on button "Filter Claims" at bounding box center [261, 84] width 37 height 14
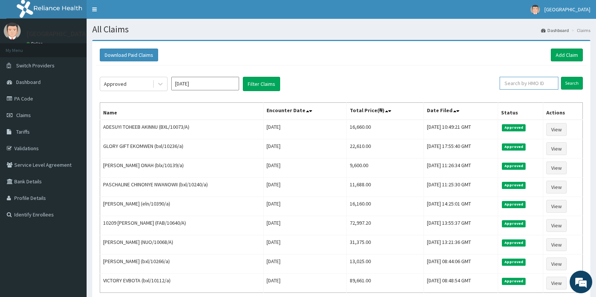
click at [523, 85] on input "text" at bounding box center [529, 83] width 59 height 13
type input "b"
click at [510, 83] on input "b" at bounding box center [517, 83] width 54 height 13
paste input "bxl/10240/a"
type input "bxl/10240/a"
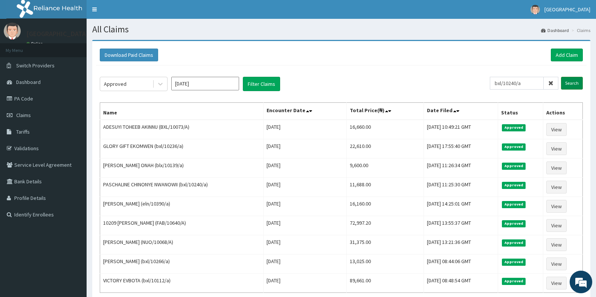
click at [568, 80] on input "Search" at bounding box center [572, 83] width 22 height 13
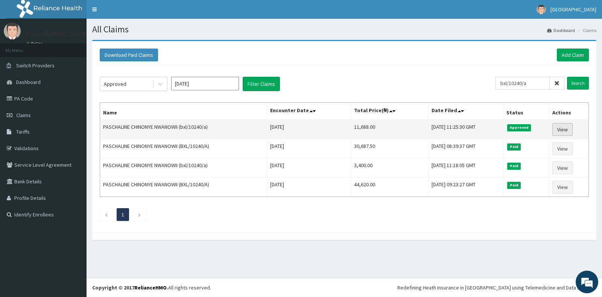
click at [567, 127] on link "View" at bounding box center [563, 129] width 20 height 13
